Goal: Task Accomplishment & Management: Manage account settings

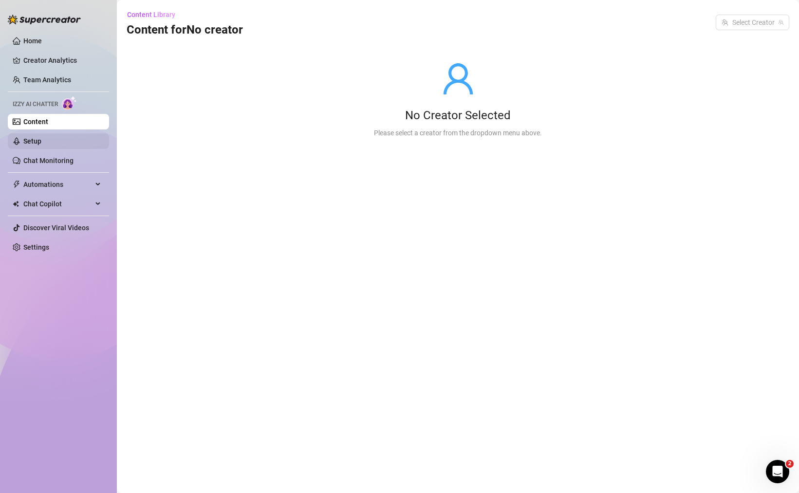
click at [41, 140] on link "Setup" at bounding box center [32, 141] width 18 height 8
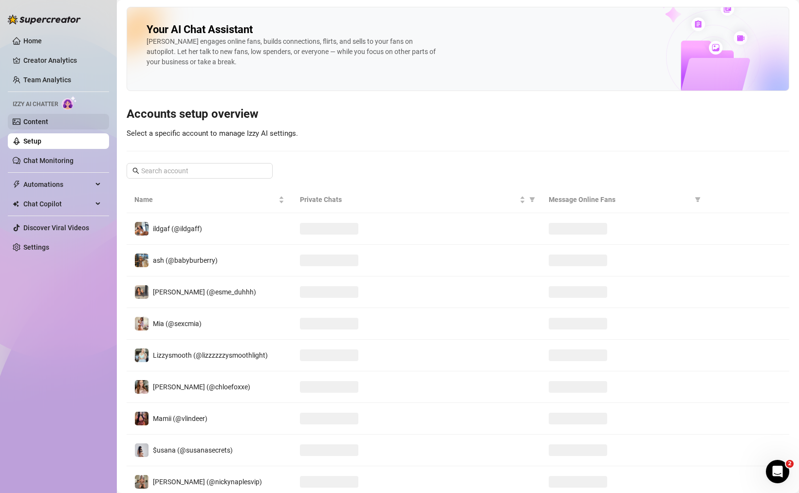
click at [48, 122] on link "Content" at bounding box center [35, 122] width 25 height 8
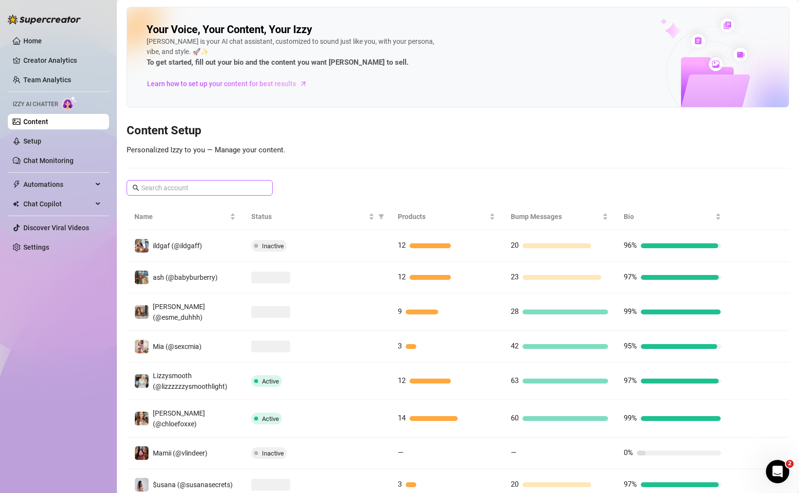
click at [174, 193] on span at bounding box center [200, 188] width 146 height 16
paste input "296286406"
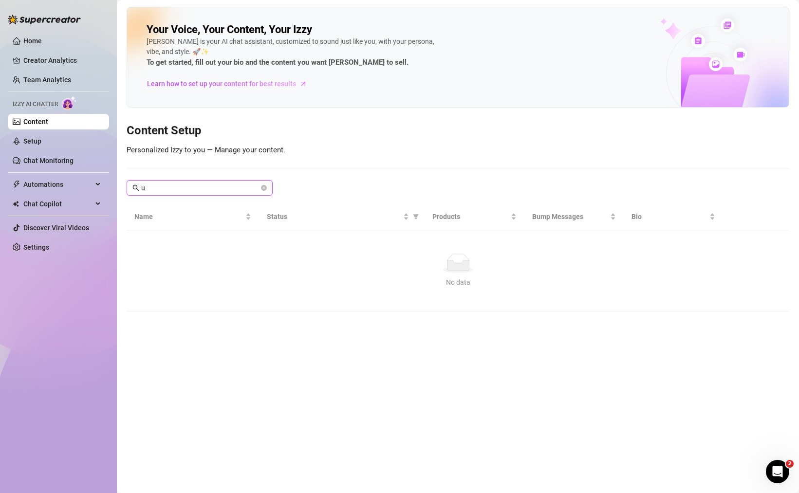
paste input "296286406"
type input "u29628640"
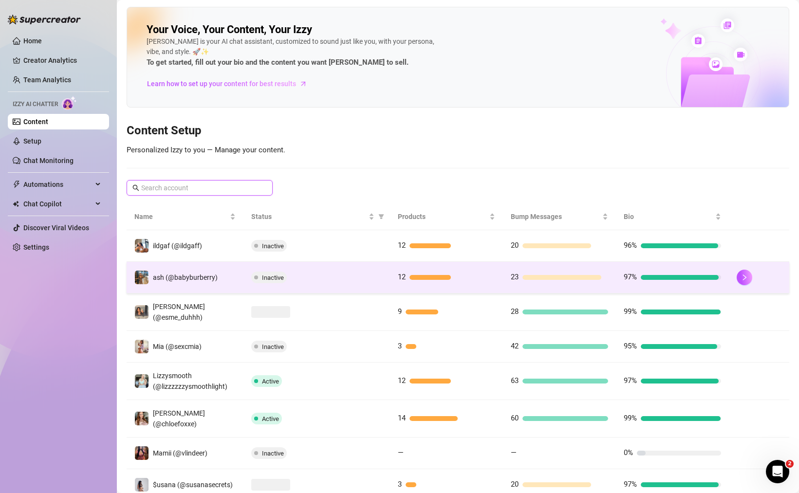
scroll to position [117, 0]
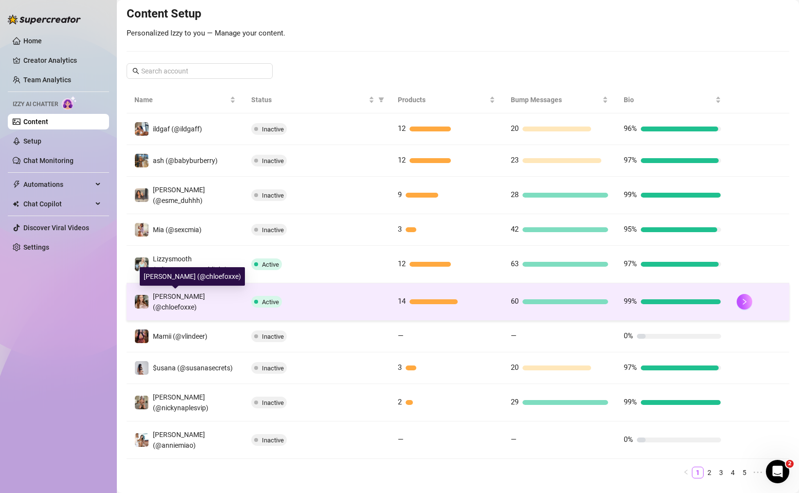
click at [173, 299] on span "[PERSON_NAME] (@chloefoxxe)" at bounding box center [179, 302] width 52 height 19
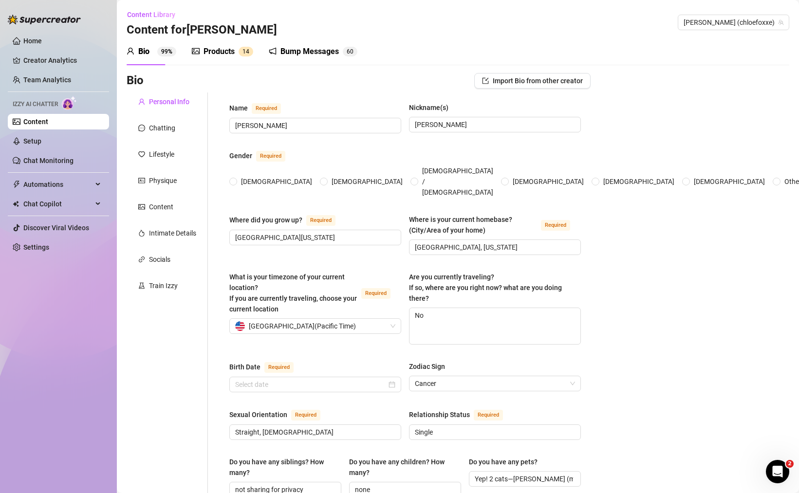
radio input "true"
type input "[DATE]"
click at [69, 79] on link "Team Analytics" at bounding box center [47, 80] width 48 height 8
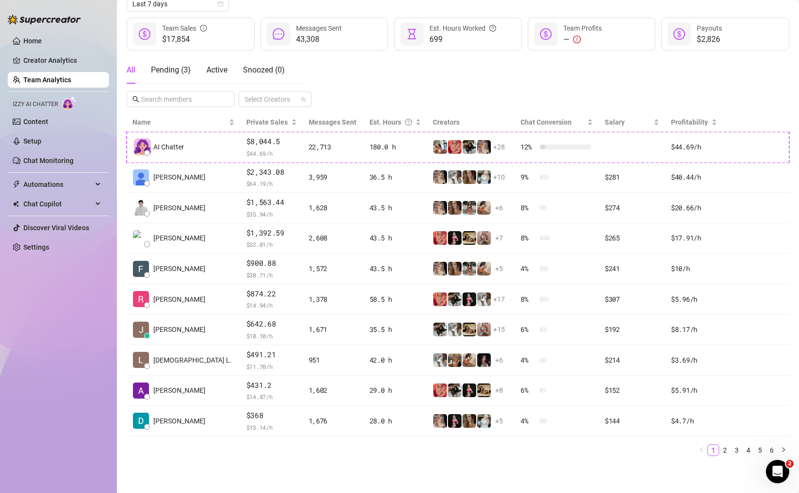
scroll to position [119, 0]
